Goal: Task Accomplishment & Management: Manage account settings

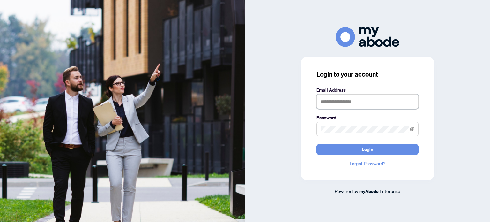
click at [369, 101] on input "text" at bounding box center [367, 101] width 102 height 15
click at [352, 102] on input "**********" at bounding box center [367, 101] width 102 height 15
type input "**********"
click at [316, 144] on button "Login" at bounding box center [367, 149] width 102 height 11
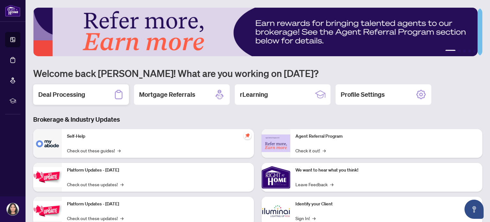
click at [64, 100] on div "Deal Processing" at bounding box center [81, 94] width 96 height 20
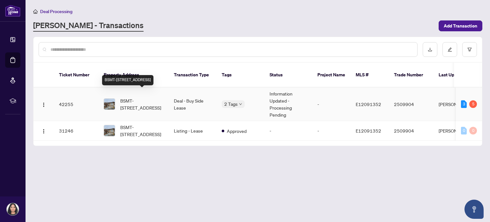
click at [134, 97] on span "BSMT-497 Farewell St, Oshawa, Ontario L1H 6M4, Canada" at bounding box center [141, 104] width 43 height 14
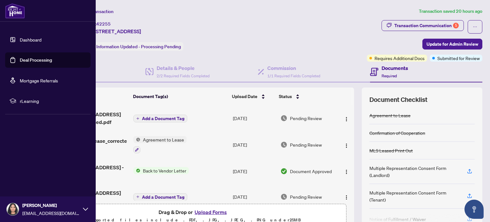
click at [42, 58] on link "Deal Processing" at bounding box center [36, 60] width 32 height 6
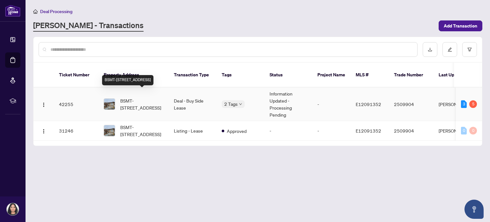
click at [136, 97] on span "BSMT-497 Farewell St, Oshawa, Ontario L1H 6M4, Canada" at bounding box center [141, 104] width 43 height 14
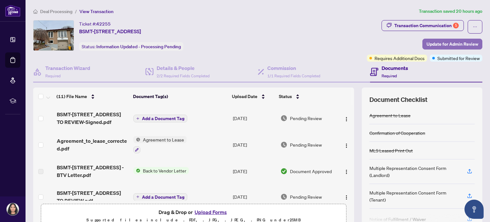
click at [444, 46] on span "Update for Admin Review" at bounding box center [452, 44] width 52 height 10
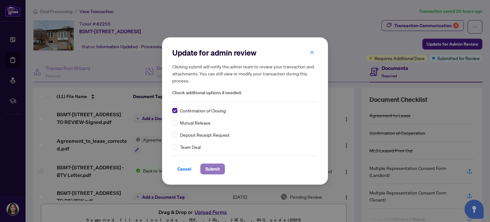
click at [216, 170] on span "Submit" at bounding box center [212, 169] width 14 height 10
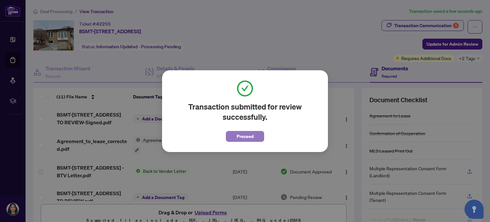
click at [241, 135] on span "Proceed" at bounding box center [245, 136] width 17 height 10
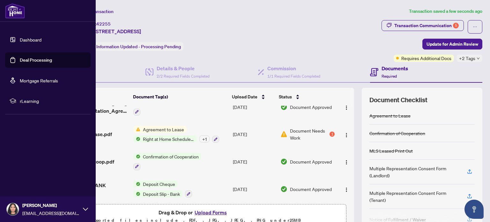
click at [27, 42] on link "Dashboard" at bounding box center [31, 40] width 22 height 6
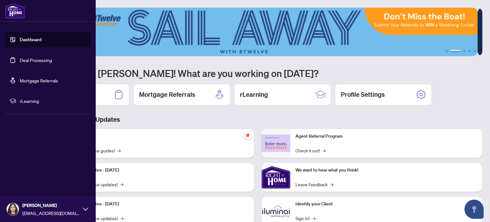
click at [48, 62] on link "Deal Processing" at bounding box center [36, 60] width 32 height 6
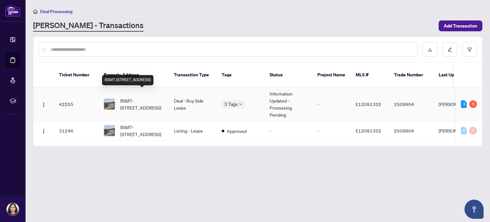
click at [144, 97] on span "BSMT-497 Farewell St, Oshawa, Ontario L1H 6M4, Canada" at bounding box center [141, 104] width 43 height 14
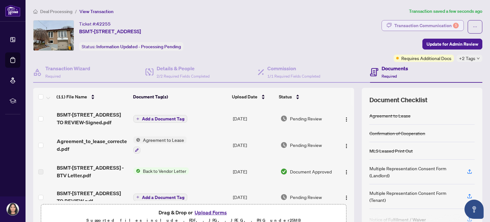
click at [432, 28] on div "Transaction Communication 5" at bounding box center [426, 25] width 64 height 10
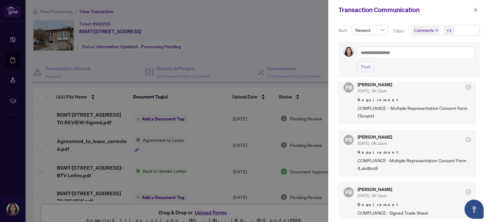
scroll to position [104, 0]
click at [477, 130] on div "Sort: Newest Filter: Comments +1 Post PR Puvitha Ramachandran Jul/21/2025, 08:1…" at bounding box center [409, 121] width 162 height 202
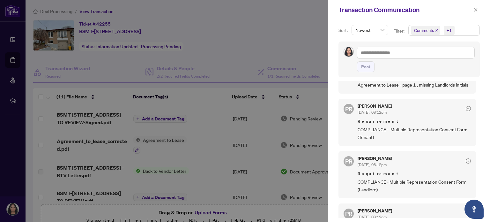
scroll to position [0, 0]
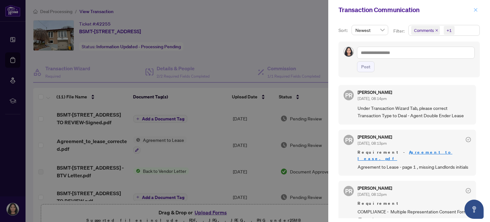
click at [475, 10] on icon "close" at bounding box center [476, 10] width 4 height 4
